Goal: Task Accomplishment & Management: Manage account settings

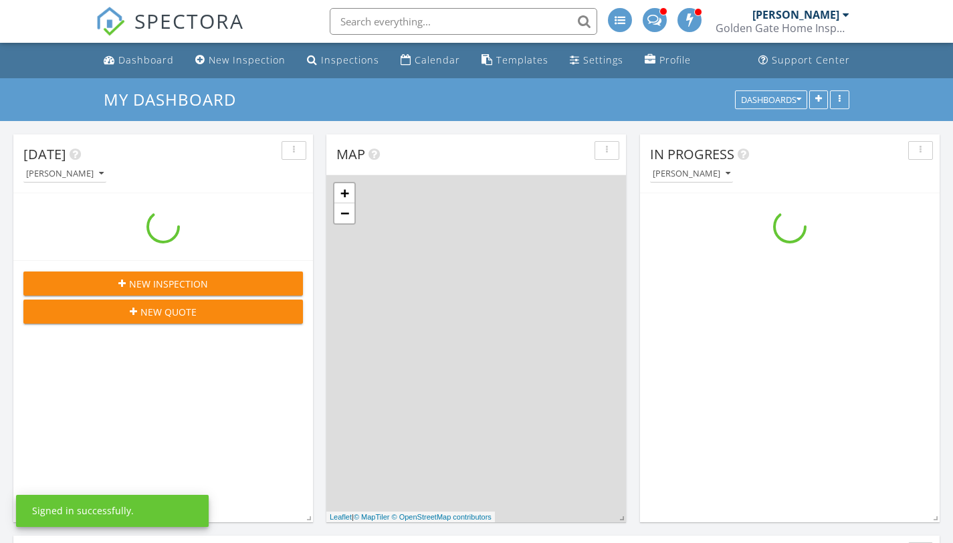
scroll to position [1405, 974]
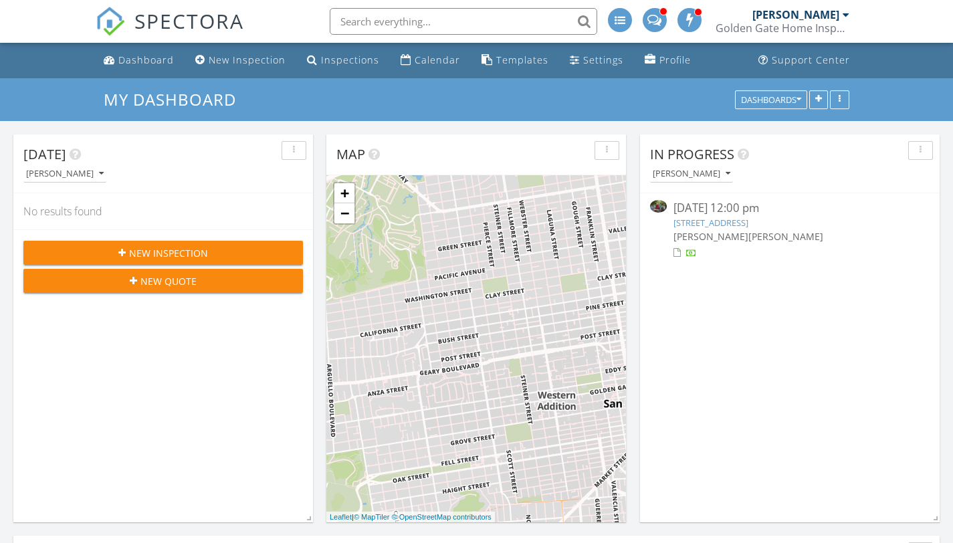
click at [712, 222] on link "34 Fairview Ave, Corte Madera, CA 94925" at bounding box center [711, 223] width 75 height 12
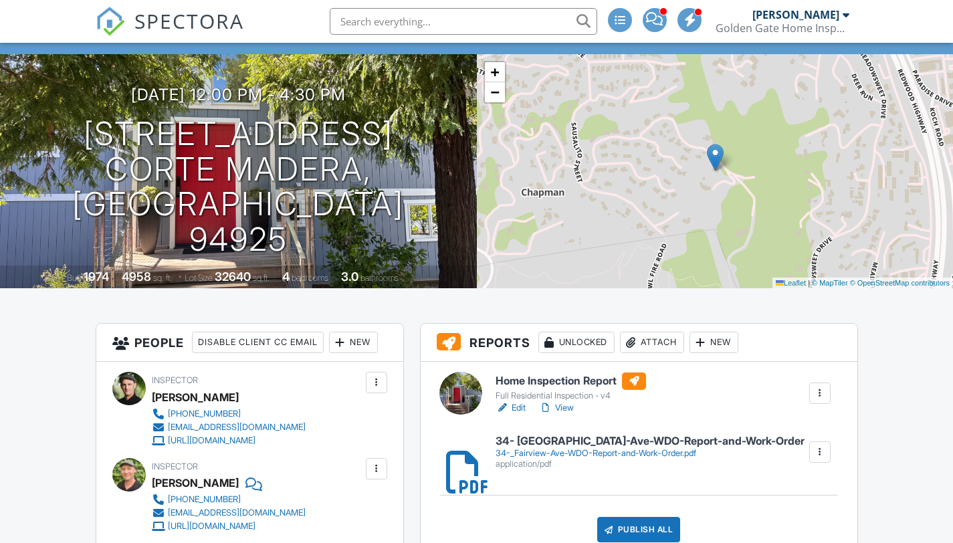
scroll to position [90, 0]
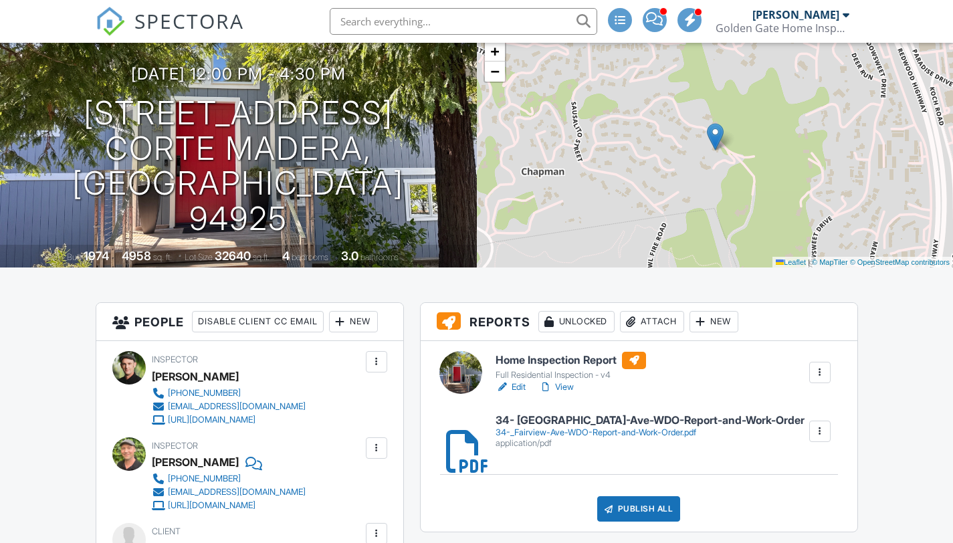
drag, startPoint x: 958, startPoint y: 70, endPoint x: 950, endPoint y: 84, distance: 16.5
click at [524, 389] on link "Edit" at bounding box center [511, 387] width 30 height 13
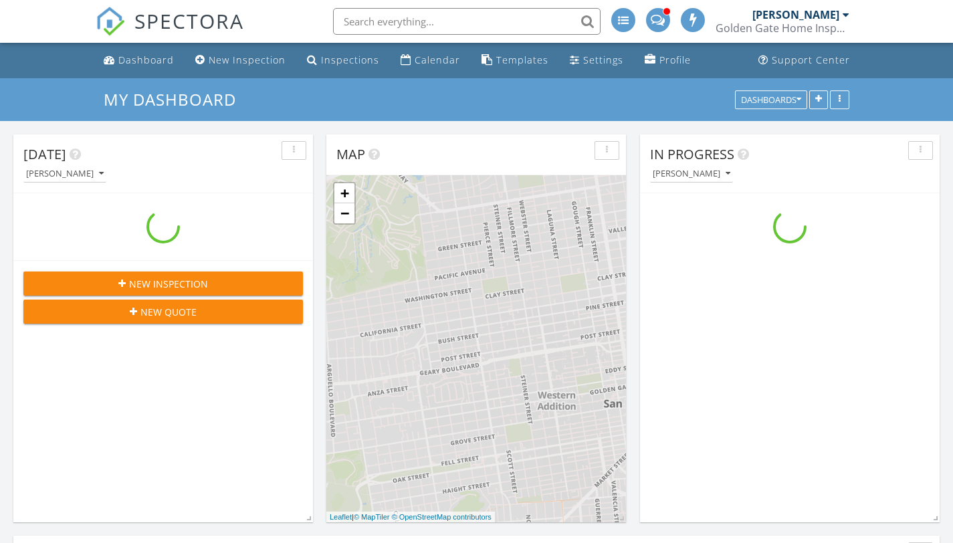
scroll to position [1405, 974]
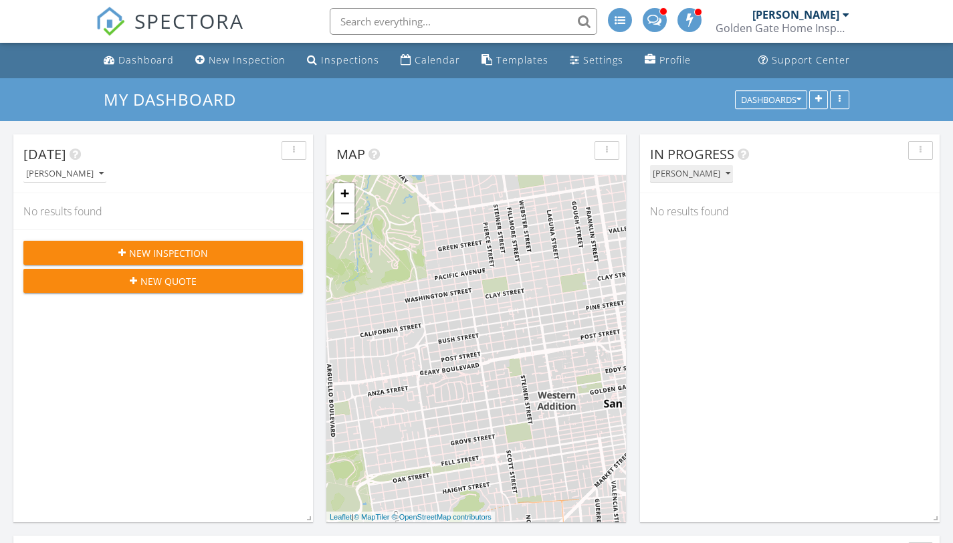
click at [726, 172] on icon "button" at bounding box center [728, 173] width 5 height 9
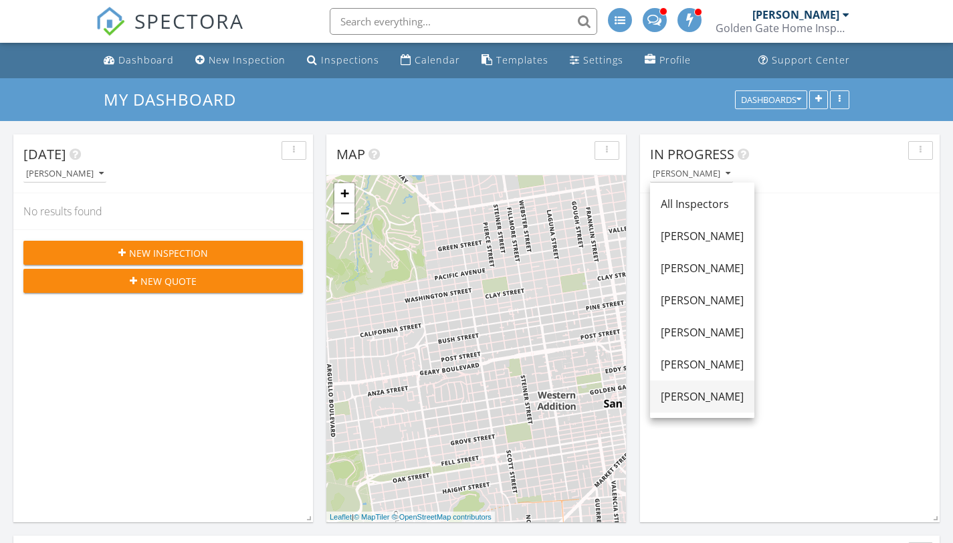
click at [682, 397] on div "[PERSON_NAME]" at bounding box center [702, 397] width 83 height 16
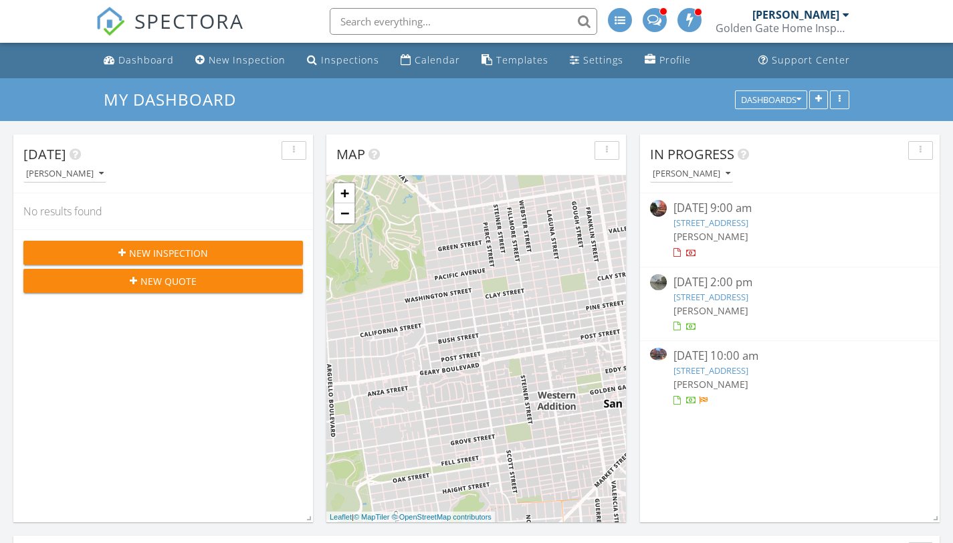
click at [722, 372] on link "920 Mission Rd 15, South San Francisco, CA 94080" at bounding box center [711, 371] width 75 height 12
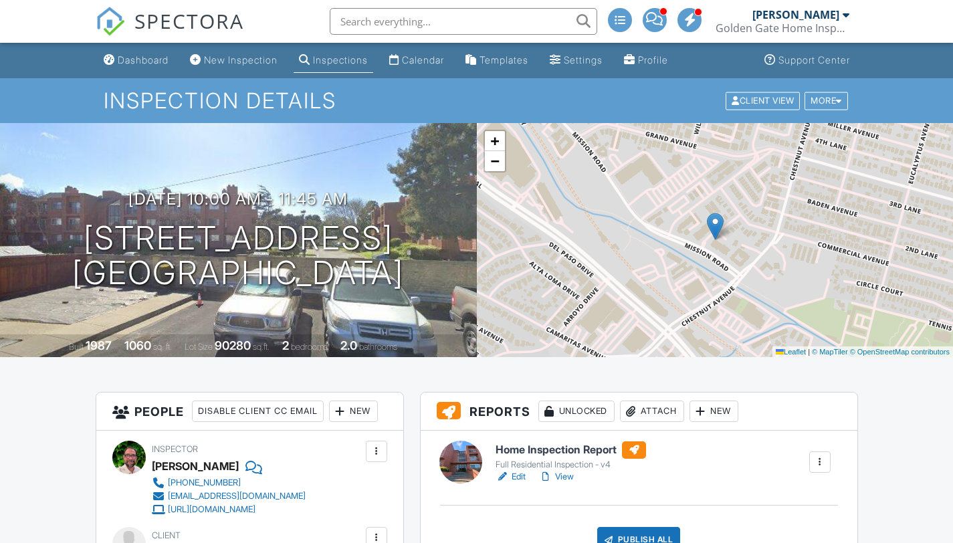
scroll to position [106, 0]
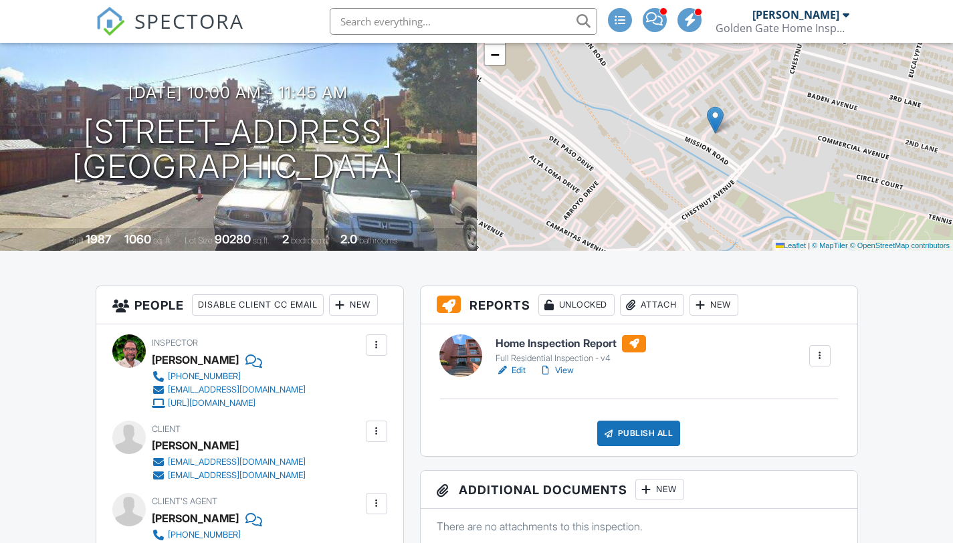
click at [566, 371] on link "View" at bounding box center [556, 370] width 35 height 13
